Goal: Transaction & Acquisition: Purchase product/service

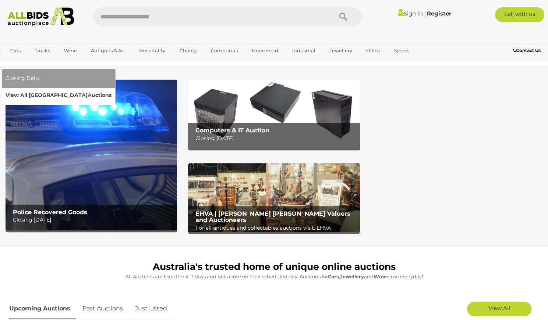
click at [112, 89] on link "View All Sydney Auctions" at bounding box center [59, 94] width 106 height 11
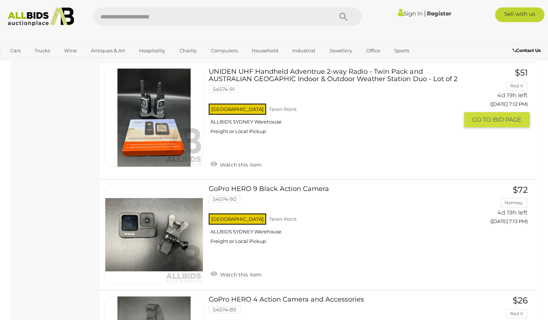
scroll to position [5111, 0]
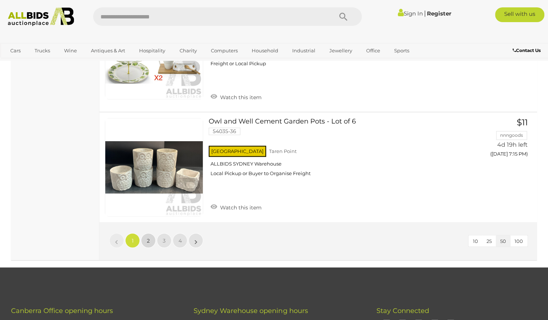
click at [149, 237] on span "2" at bounding box center [148, 240] width 3 height 7
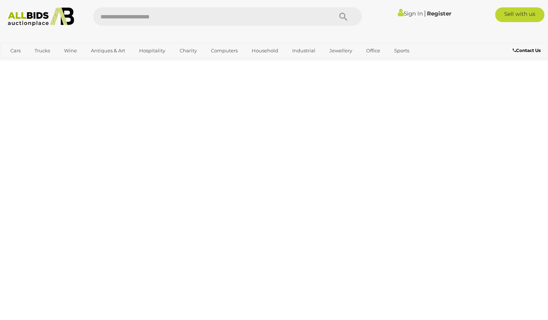
scroll to position [36, 0]
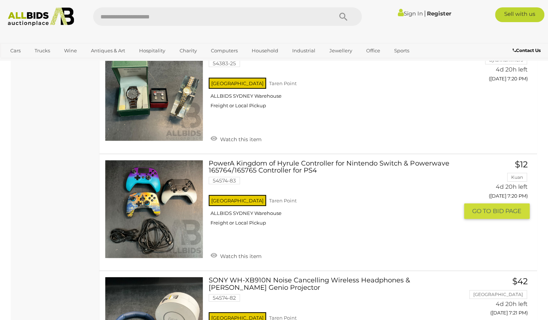
scroll to position [1350, 0]
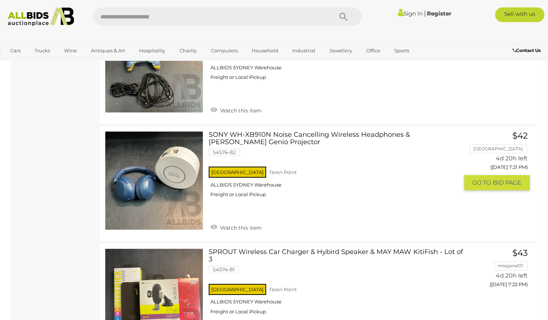
click at [227, 131] on link "SONY WH-XB910N Noise Cancelling Wireless Headphones & Mirabella Genio Projector…" at bounding box center [336, 167] width 245 height 72
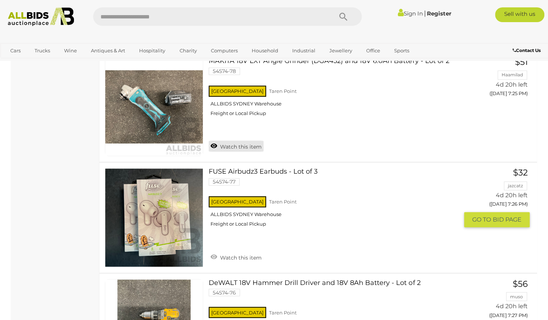
scroll to position [2237, 0]
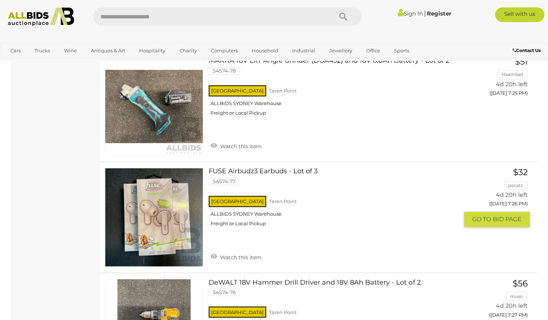
click at [220, 168] on link "FUSE Airbudz3 Earbuds - Lot of 3 54574-77 NSW Taren Point ALLBIDS SYDNEY Wareho…" at bounding box center [336, 200] width 245 height 64
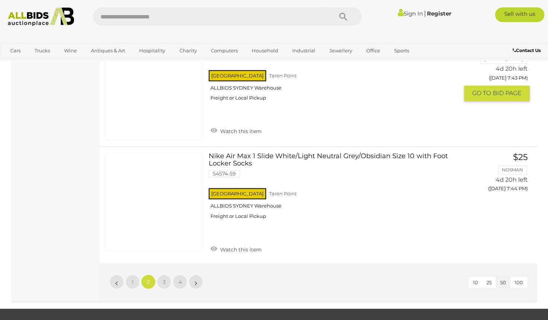
scroll to position [5551, 0]
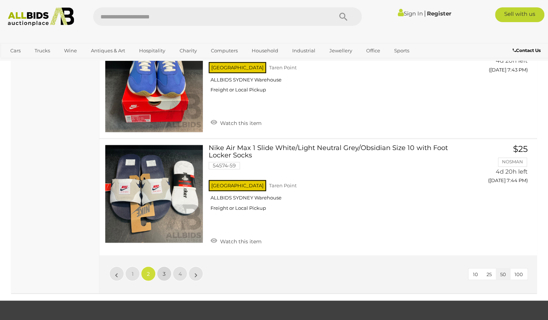
click at [164, 266] on link "3" at bounding box center [164, 273] width 15 height 15
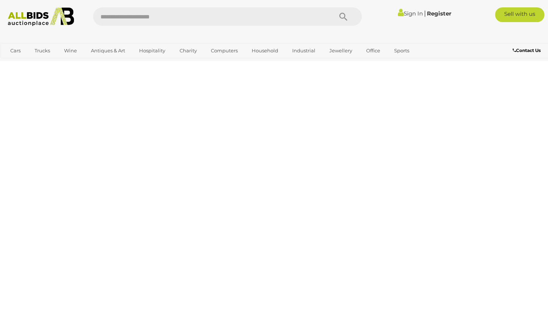
scroll to position [36, 0]
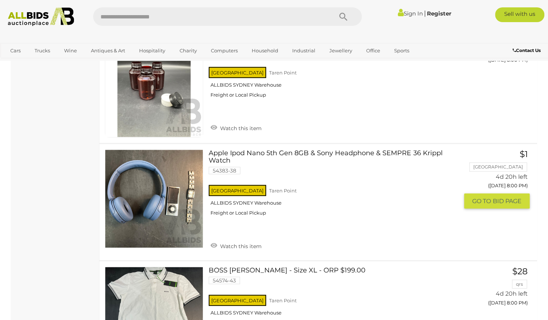
scroll to position [2548, 0]
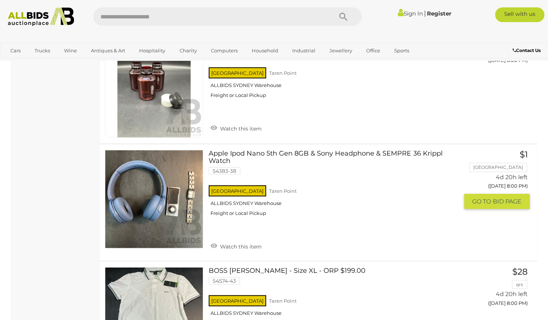
click at [225, 157] on link "Apple Ipod Nano 5th Gen 8GB & Sony Headphone & SEMPRE 36 Krippl Watch 54383-38 …" at bounding box center [336, 186] width 245 height 72
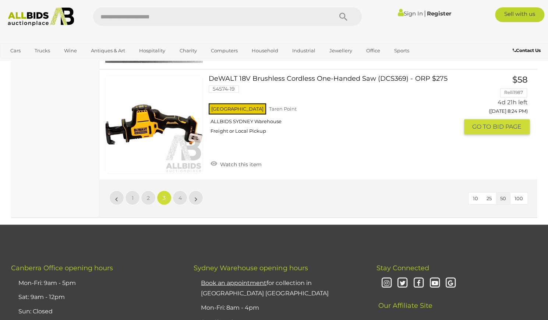
scroll to position [5564, 0]
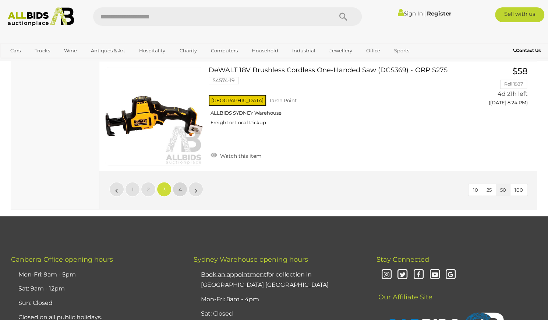
click at [179, 186] on span "4" at bounding box center [180, 189] width 3 height 7
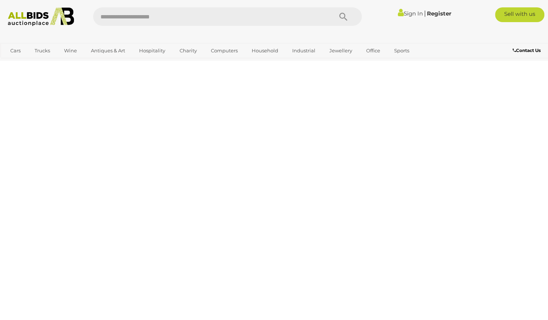
scroll to position [36, 0]
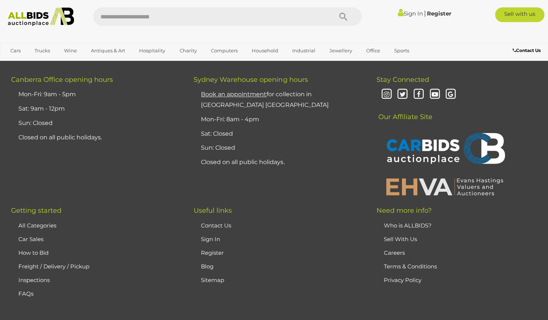
scroll to position [3726, 0]
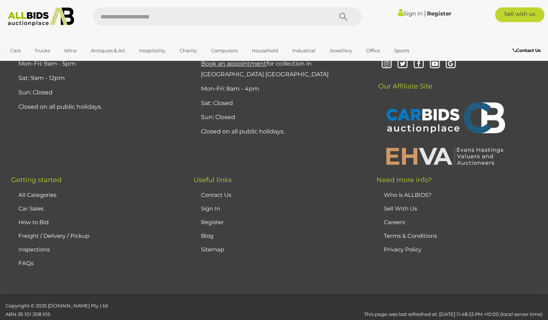
click at [147, 12] on input "text" at bounding box center [209, 16] width 232 height 18
type input "**********"
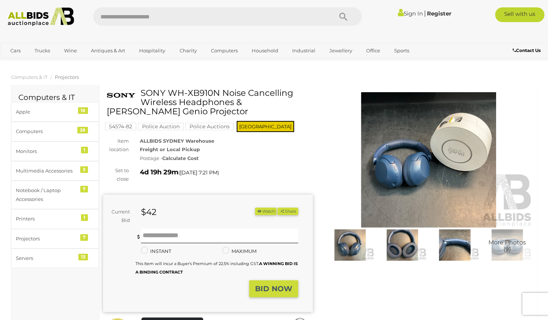
drag, startPoint x: 245, startPoint y: 104, endPoint x: 302, endPoint y: 109, distance: 56.9
click at [302, 109] on h1 "SONY WH-XB910N Noise Cancelling Wireless Headphones & [PERSON_NAME] Genio Proje…" at bounding box center [209, 102] width 204 height 28
click at [302, 109] on h1 "SONY WH-XB910N Noise Cancelling Wireless Headphones & Mirabella Genio Projector" at bounding box center [209, 102] width 204 height 28
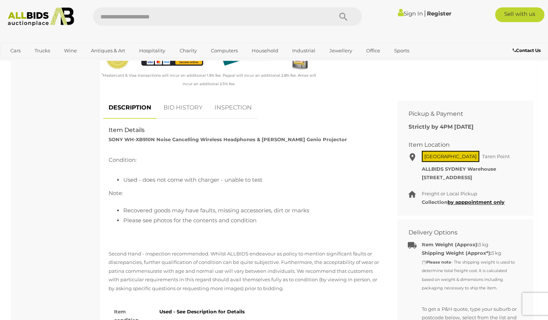
scroll to position [271, 0]
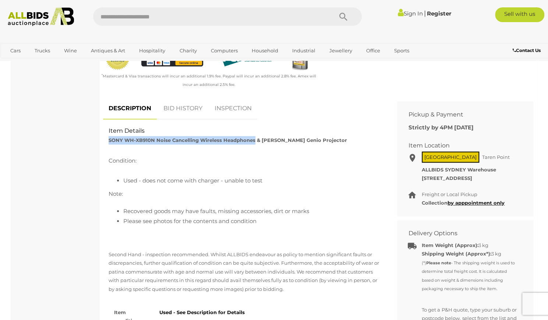
drag, startPoint x: 108, startPoint y: 138, endPoint x: 253, endPoint y: 140, distance: 145.1
click at [253, 140] on strong "SONY WH-XB910N Noise Cancelling Wireless Headphones & Mirabella Genio Projector" at bounding box center [228, 140] width 239 height 6
copy strong "SONY WH-XB910N Noise Cancelling Wireless Headphones"
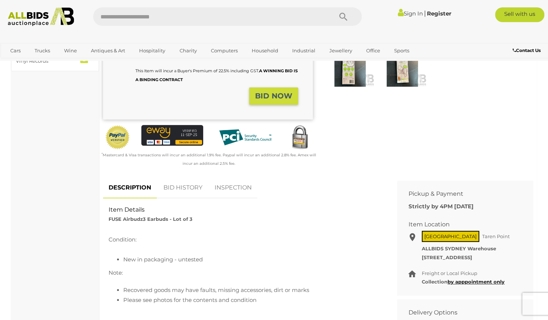
scroll to position [265, 0]
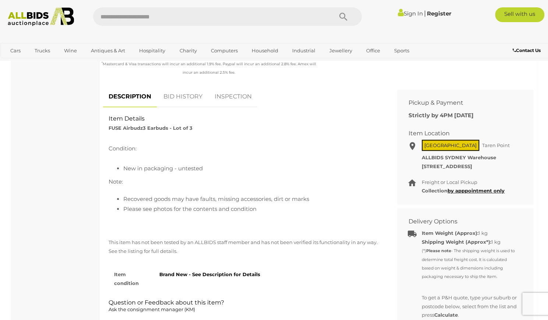
drag, startPoint x: 109, startPoint y: 127, endPoint x: 159, endPoint y: 127, distance: 50.1
click at [159, 127] on div "DESCRIPTION BID HISTORY INSPECTION Item Details FUSE Airbudz3 Earbuds - Lot of …" at bounding box center [245, 239] width 294 height 306
click at [159, 127] on strong "FUSE Airbudz3 Earbuds - Lot of 3" at bounding box center [151, 128] width 84 height 6
drag, startPoint x: 159, startPoint y: 127, endPoint x: 109, endPoint y: 126, distance: 50.1
click at [109, 126] on strong "FUSE Airbudz3 Earbuds - Lot of 3" at bounding box center [151, 128] width 84 height 6
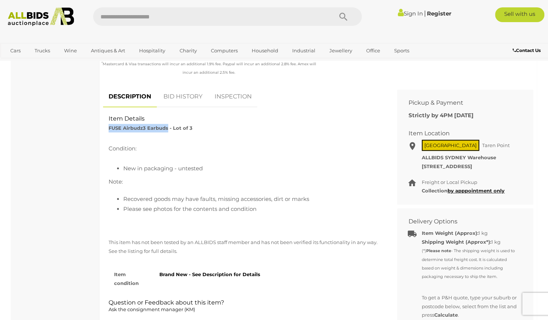
copy strong "FUSE Airbudz3 Earbuds"
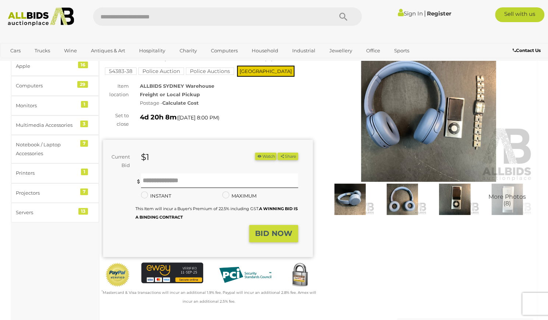
scroll to position [39, 0]
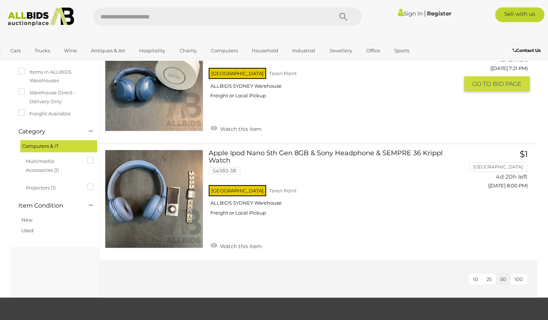
scroll to position [24, 0]
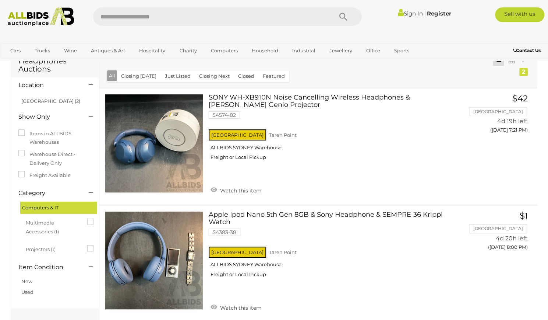
click at [245, 77] on button "Closed" at bounding box center [246, 75] width 25 height 11
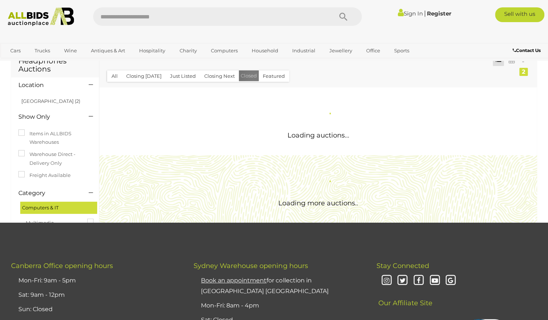
scroll to position [0, 0]
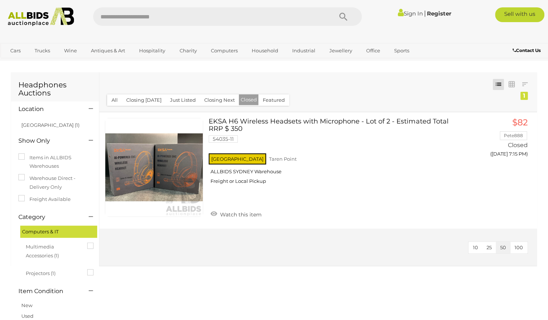
click at [108, 100] on button "All" at bounding box center [114, 99] width 15 height 11
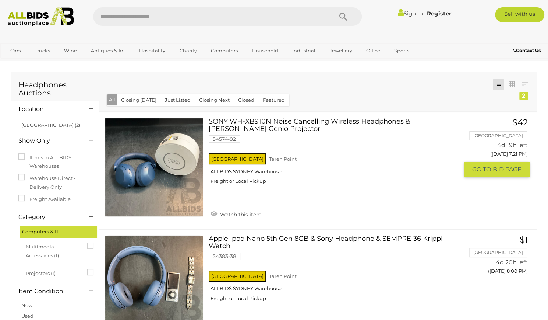
scroll to position [1, 0]
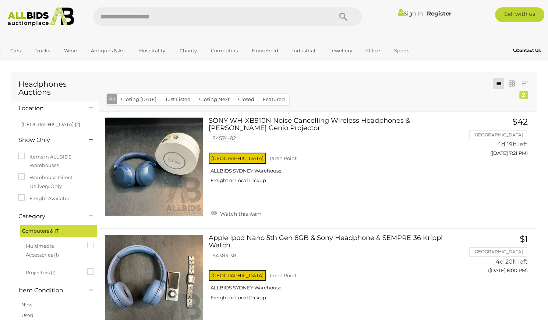
click at [140, 20] on input "text" at bounding box center [209, 16] width 232 height 18
type input "*********"
